Goal: Manage account settings

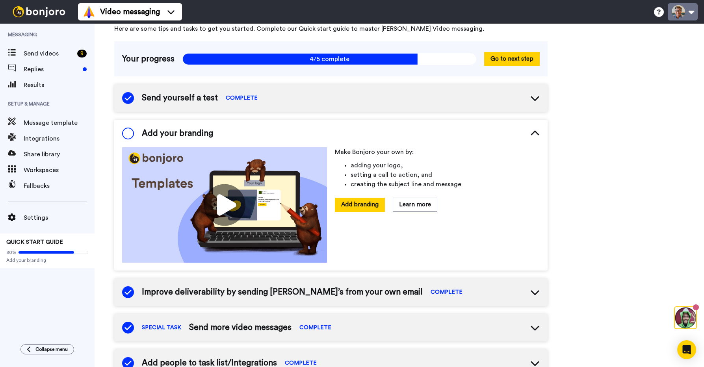
click at [685, 13] on button at bounding box center [683, 11] width 30 height 17
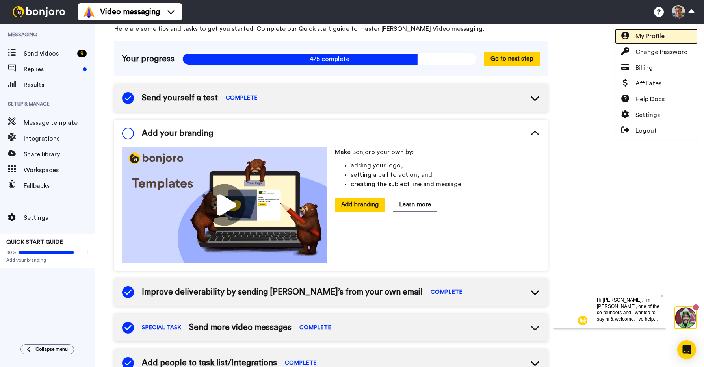
click at [660, 39] on span "My Profile" at bounding box center [650, 36] width 29 height 9
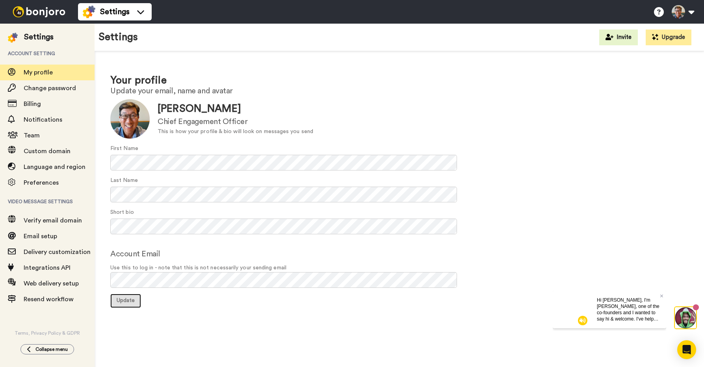
click at [125, 298] on span "Update" at bounding box center [126, 301] width 18 height 6
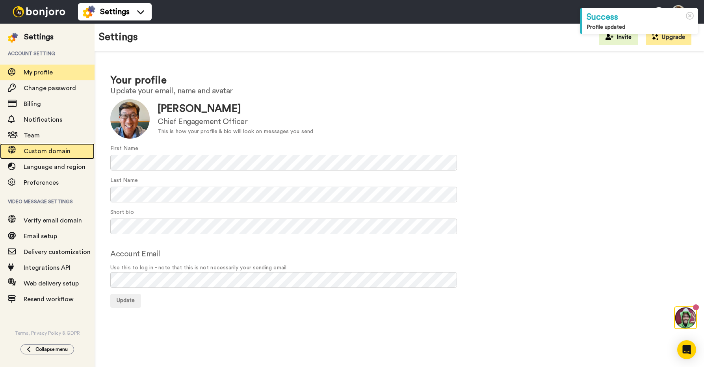
click at [42, 151] on span "Custom domain" at bounding box center [47, 151] width 47 height 6
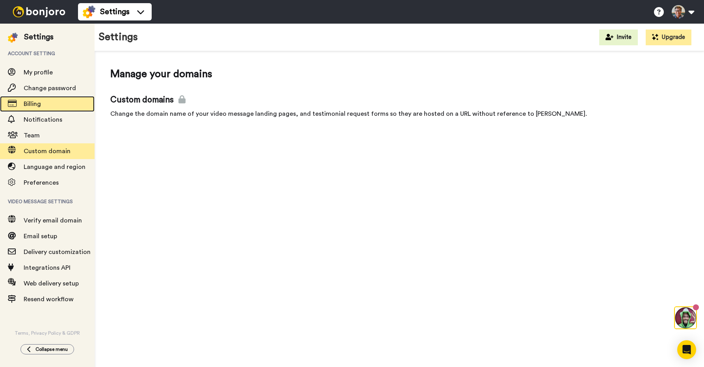
click at [39, 104] on span "Billing" at bounding box center [32, 104] width 17 height 6
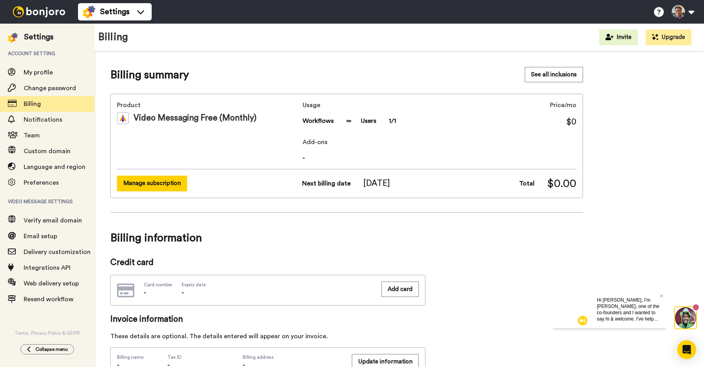
click at [166, 186] on button "Manage subscription" at bounding box center [152, 183] width 70 height 15
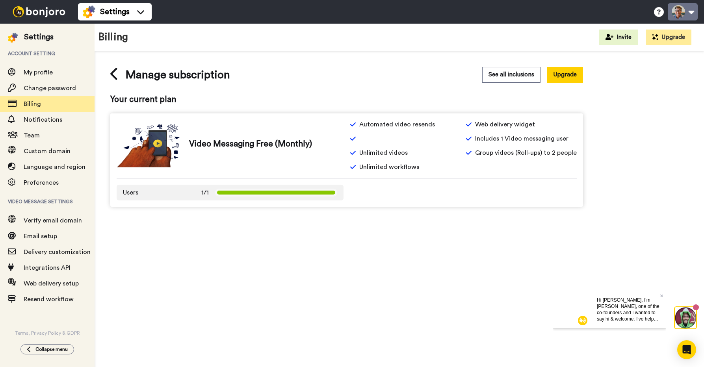
click at [691, 12] on button at bounding box center [683, 11] width 30 height 17
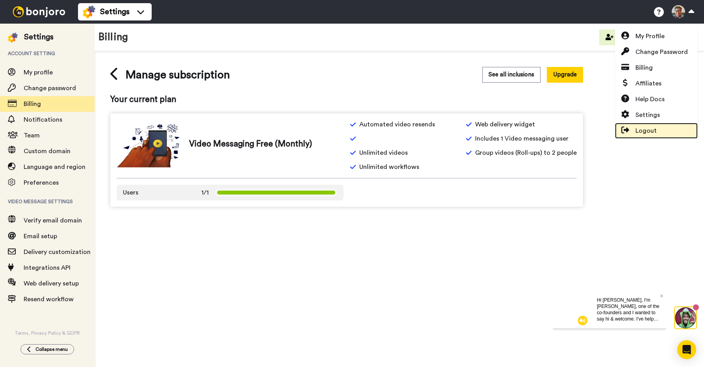
click at [645, 135] on span "Logout" at bounding box center [646, 130] width 21 height 9
